Goal: Information Seeking & Learning: Learn about a topic

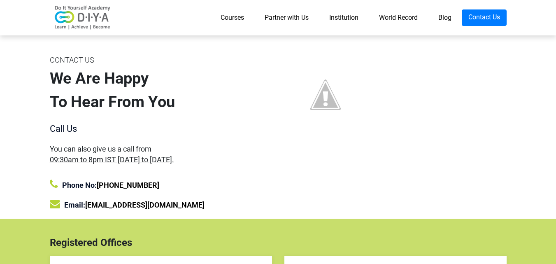
click at [216, 16] on link "Courses" at bounding box center [232, 17] width 44 height 16
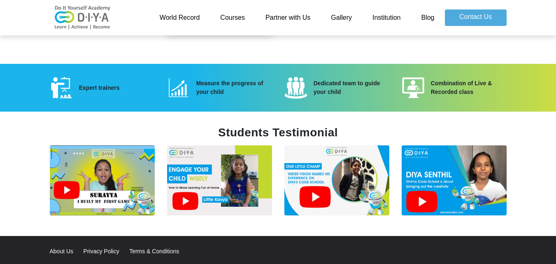
scroll to position [1111, 0]
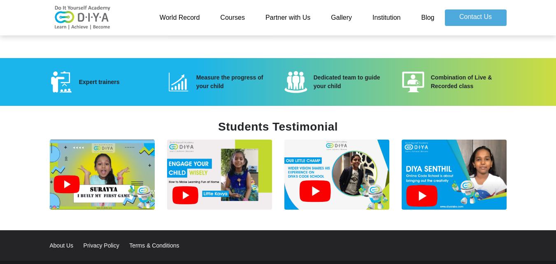
click at [117, 165] on img at bounding box center [102, 175] width 105 height 70
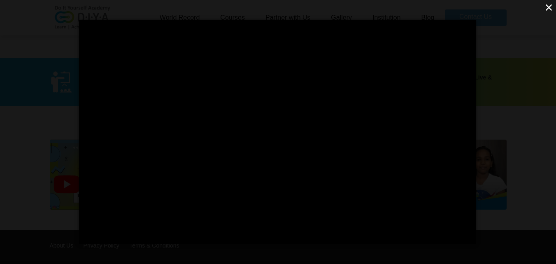
click at [554, 6] on button "×" at bounding box center [549, 7] width 14 height 14
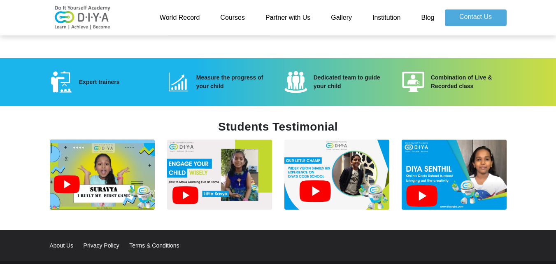
click at [345, 157] on img at bounding box center [336, 175] width 105 height 70
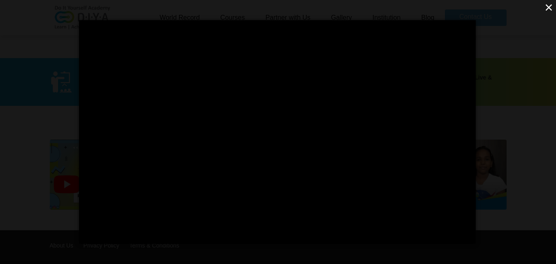
click at [548, 3] on button "×" at bounding box center [549, 7] width 14 height 14
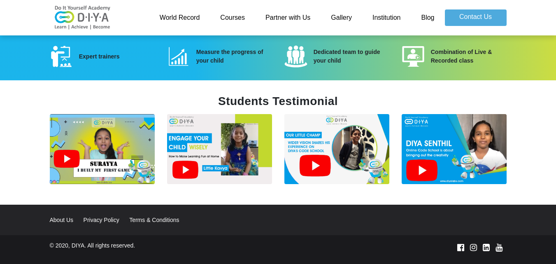
scroll to position [1150, 0]
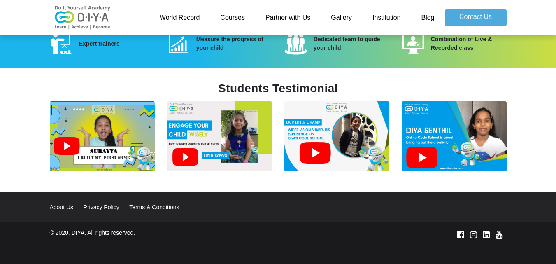
click at [446, 138] on img at bounding box center [454, 136] width 105 height 70
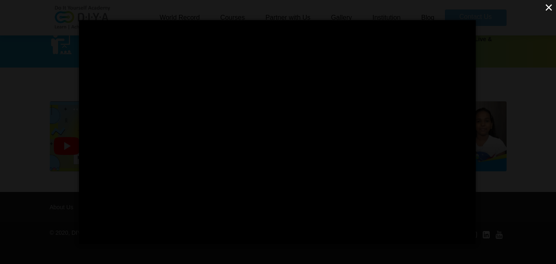
click at [552, 8] on button "×" at bounding box center [549, 7] width 14 height 14
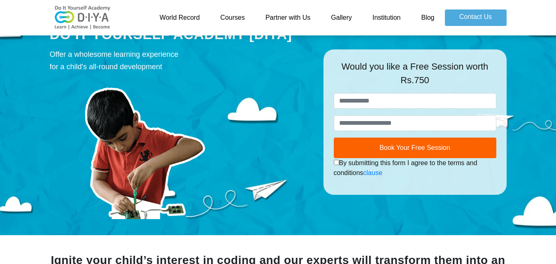
scroll to position [0, 0]
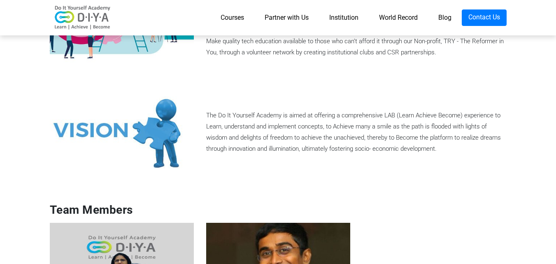
scroll to position [576, 0]
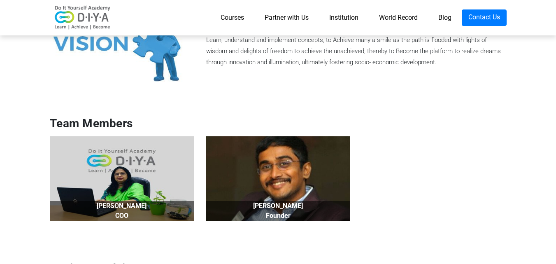
click at [299, 189] on img at bounding box center [278, 178] width 144 height 85
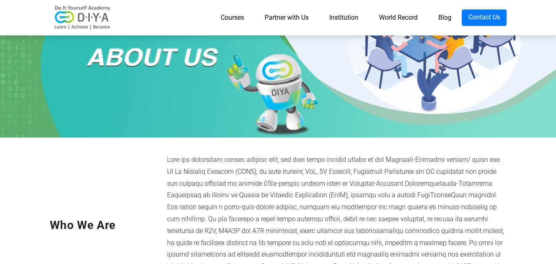
scroll to position [0, 0]
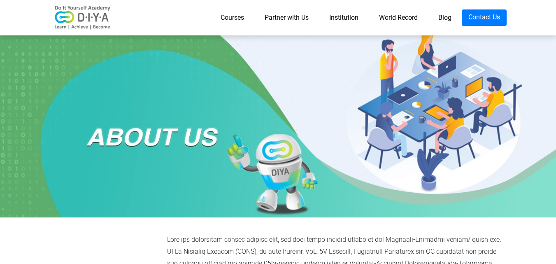
click at [323, 100] on div at bounding box center [278, 124] width 556 height 185
click at [347, 16] on link "Institution" at bounding box center [344, 17] width 50 height 16
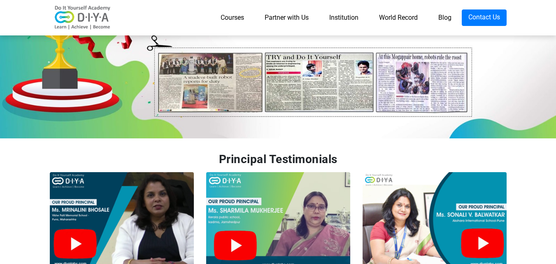
scroll to position [1811, 0]
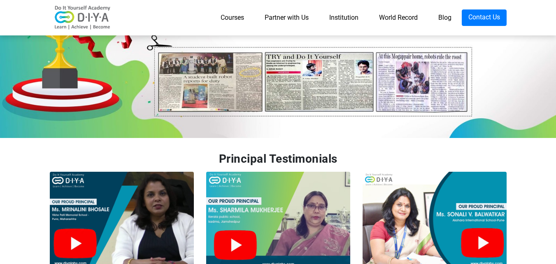
click at [248, 172] on img at bounding box center [278, 220] width 144 height 96
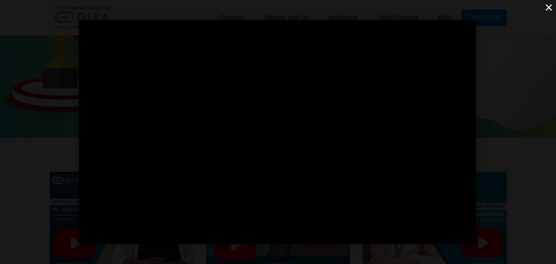
click at [550, 9] on button "×" at bounding box center [549, 7] width 14 height 14
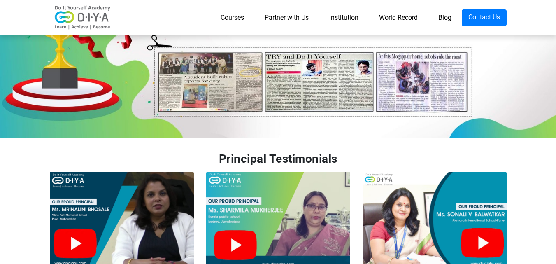
click at [151, 172] on img at bounding box center [122, 220] width 144 height 96
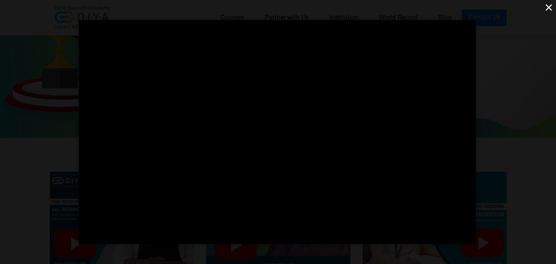
click at [547, 7] on button "×" at bounding box center [549, 7] width 14 height 14
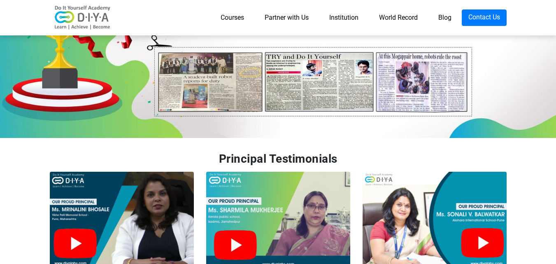
click at [445, 172] on img at bounding box center [435, 220] width 144 height 96
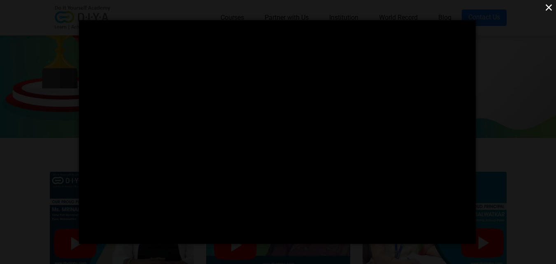
click at [549, 6] on button "×" at bounding box center [549, 7] width 14 height 14
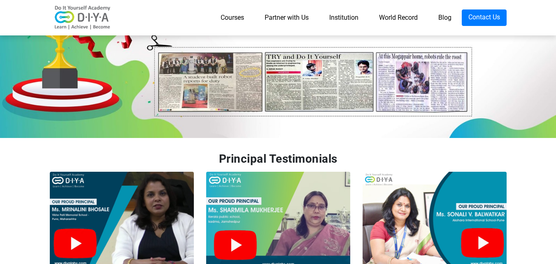
click at [296, 172] on img at bounding box center [278, 220] width 144 height 96
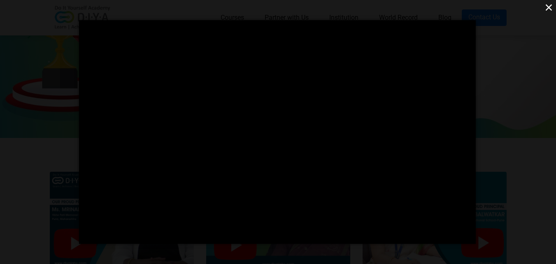
click at [548, 7] on button "×" at bounding box center [549, 7] width 14 height 14
